Goal: Task Accomplishment & Management: Manage account settings

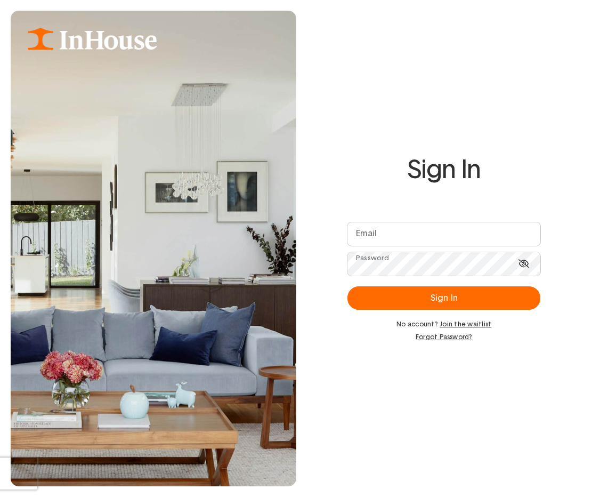
click at [526, 496] on com-1password-button at bounding box center [296, 497] width 592 height 0
click at [525, 496] on com-1password-button at bounding box center [296, 497] width 592 height 0
click at [446, 337] on link "Forgot Password?" at bounding box center [444, 336] width 193 height 7
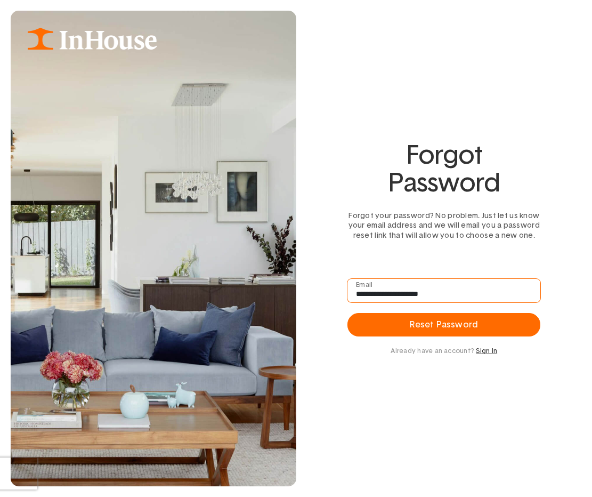
type input "**********"
click at [336, 379] on div "**********" at bounding box center [296, 248] width 592 height 497
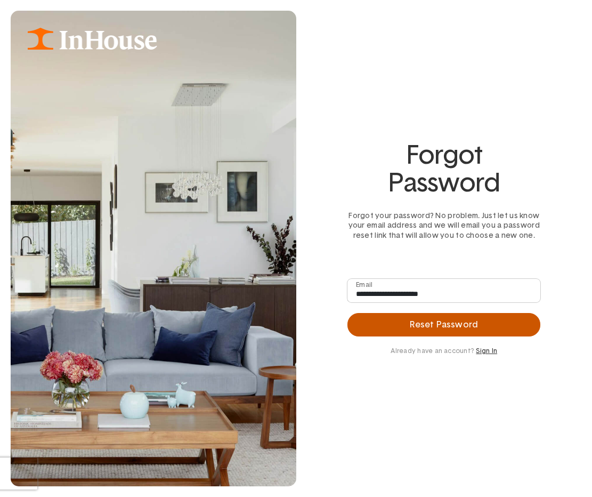
click at [375, 313] on button "Reset Password" at bounding box center [444, 324] width 193 height 23
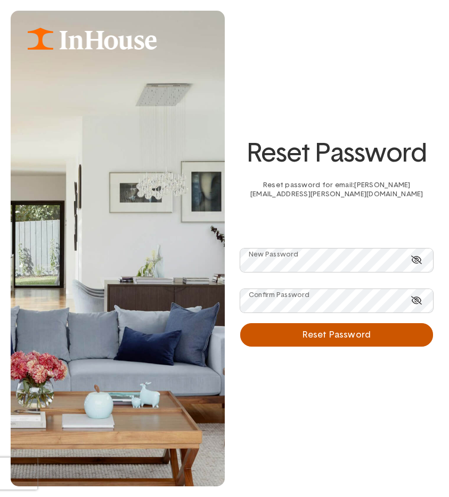
click at [310, 329] on button "Reset Password" at bounding box center [336, 334] width 193 height 23
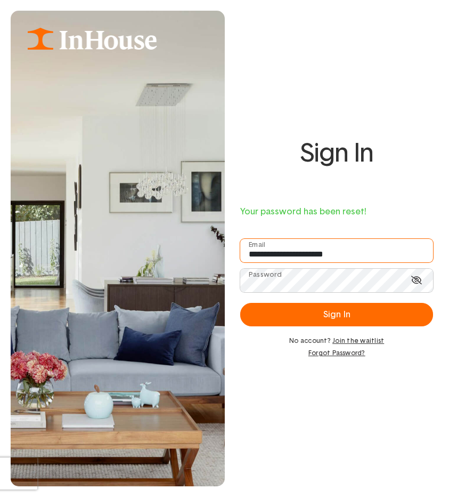
type input "**********"
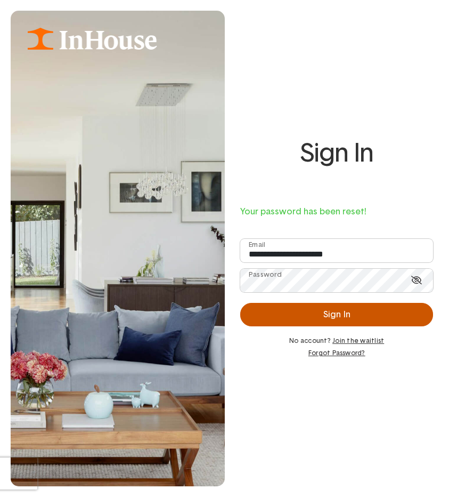
click at [288, 313] on button "Sign In" at bounding box center [336, 314] width 193 height 23
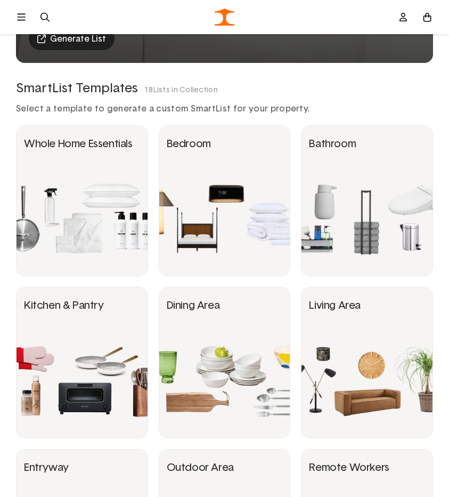
scroll to position [334, 0]
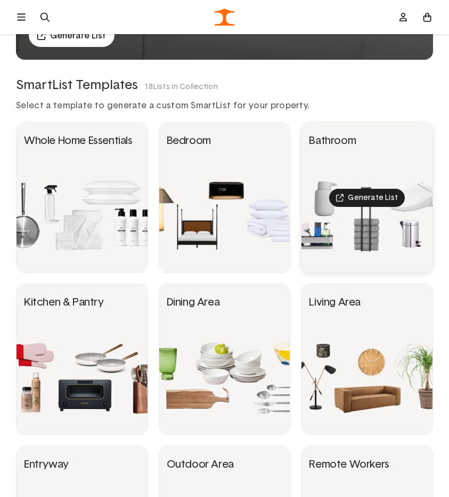
click at [327, 195] on div "Generate List" at bounding box center [367, 198] width 131 height 150
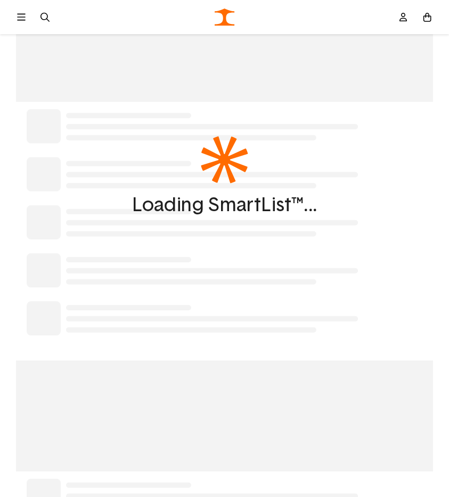
type input "**********"
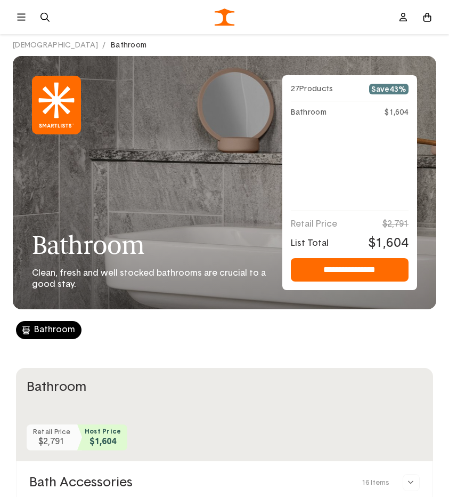
click at [402, 18] on icon at bounding box center [403, 17] width 7 height 9
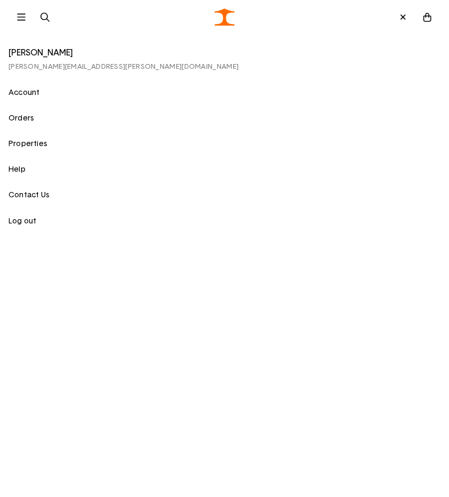
click at [25, 90] on link "Account" at bounding box center [225, 93] width 432 height 10
click at [23, 144] on link "Properties" at bounding box center [225, 144] width 432 height 10
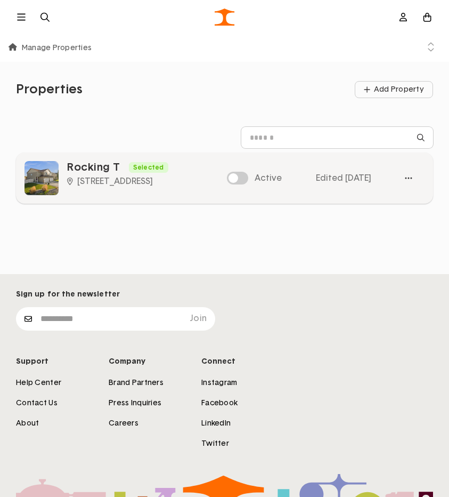
click at [348, 175] on span "Edited [DATE]" at bounding box center [343, 178] width 55 height 9
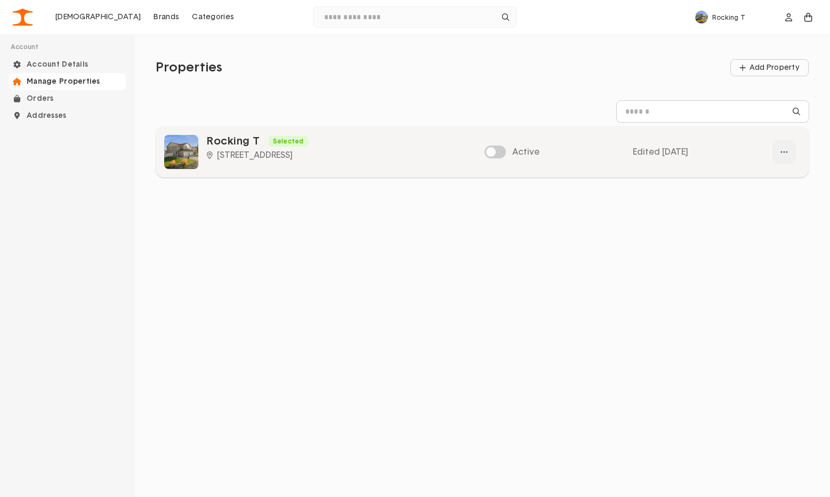
click at [449, 151] on div "button" at bounding box center [783, 151] width 23 height 23
click at [449, 176] on button "Edit Guide" at bounding box center [762, 176] width 62 height 16
click at [656, 163] on div "Active Edited [DATE]" at bounding box center [641, 152] width 312 height 34
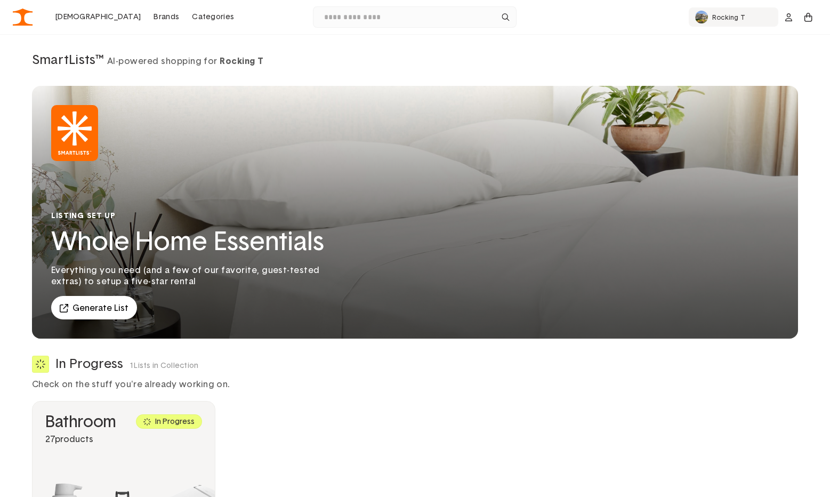
click at [719, 18] on p "Rocking T" at bounding box center [742, 16] width 60 height 7
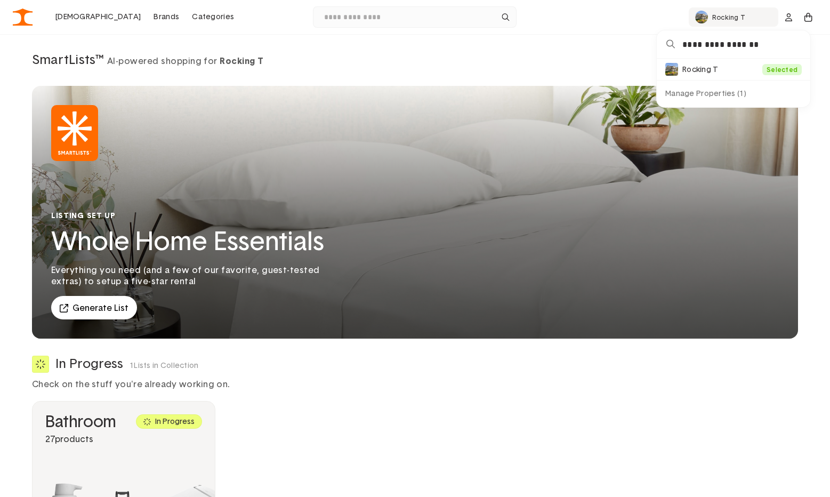
click at [699, 70] on li "Rocking T Selected Edit" at bounding box center [734, 69] width 154 height 21
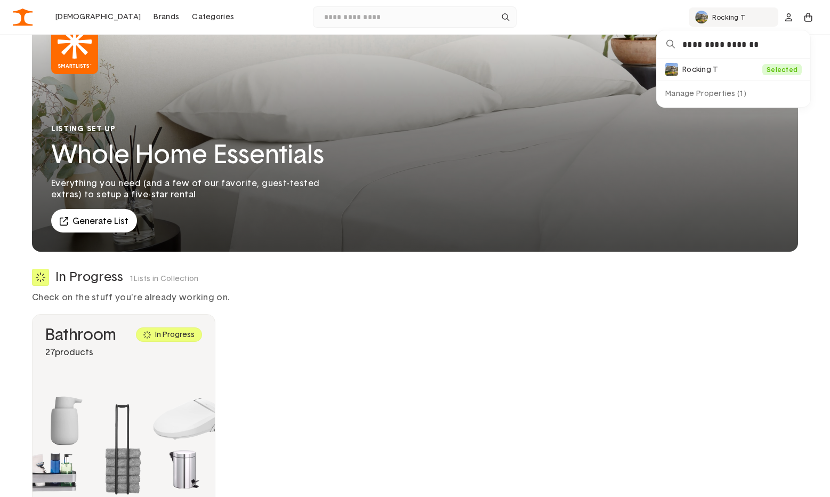
scroll to position [89, 0]
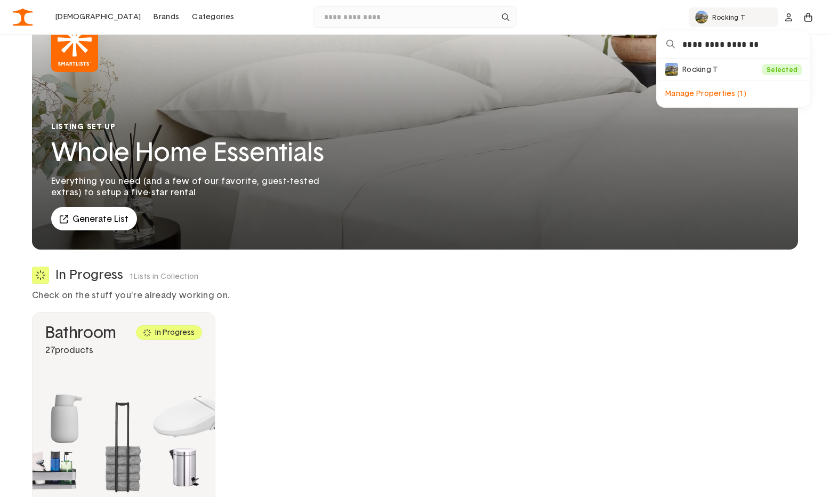
click at [708, 96] on div "Manage Properties ( 1 )" at bounding box center [734, 93] width 154 height 27
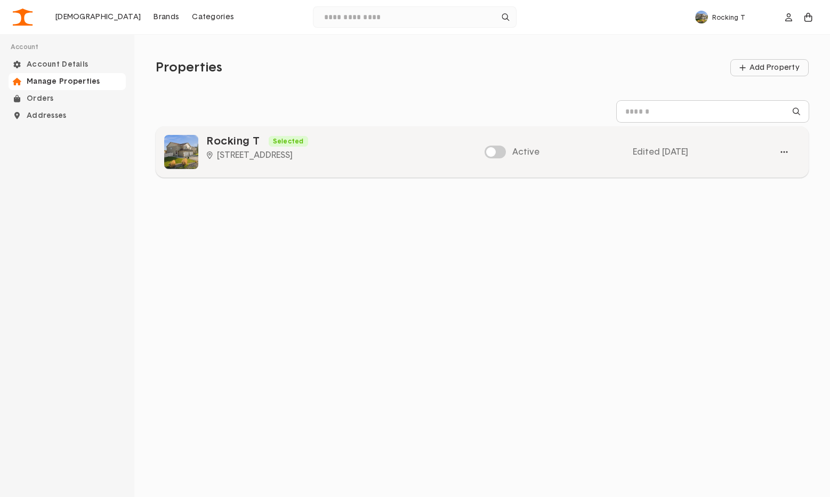
click at [657, 149] on span "Edited [DATE]" at bounding box center [660, 152] width 55 height 9
click at [782, 150] on div "button" at bounding box center [783, 151] width 23 height 23
